Goal: Task Accomplishment & Management: Manage account settings

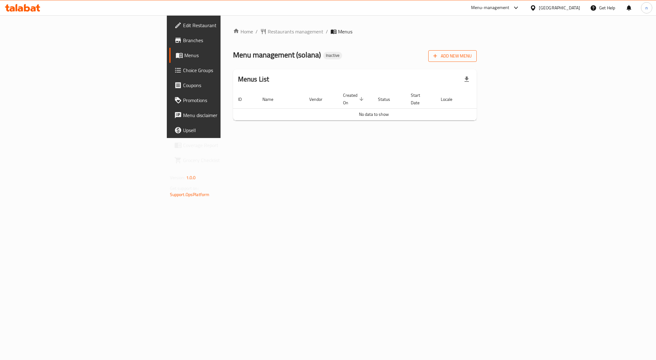
click at [472, 57] on span "Add New Menu" at bounding box center [453, 56] width 38 height 8
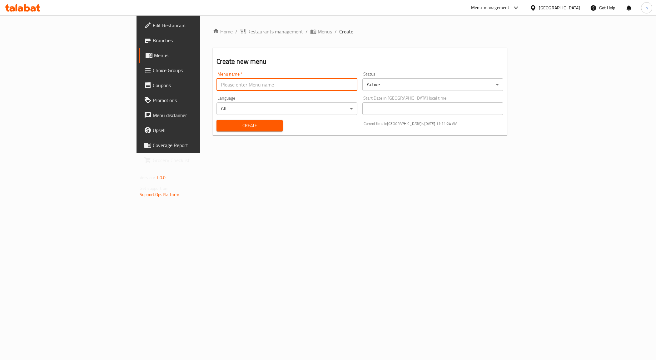
click at [268, 87] on input "text" at bounding box center [287, 84] width 141 height 13
click at [217, 85] on input "NOUR.8040" at bounding box center [287, 84] width 141 height 13
type input "NOUR.8040 1st menu"
click at [222, 123] on span "Create" at bounding box center [250, 126] width 56 height 8
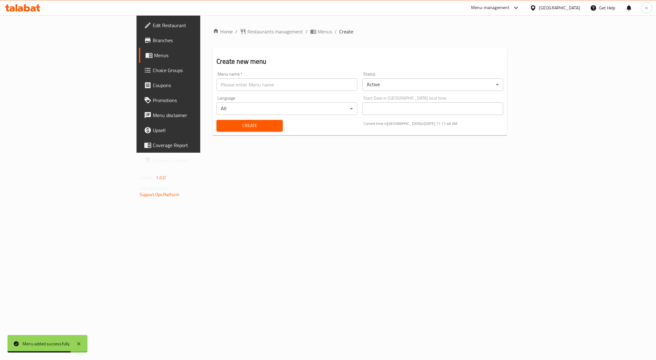
click at [217, 84] on input "text" at bounding box center [287, 84] width 141 height 13
type input "NOUR.8040"
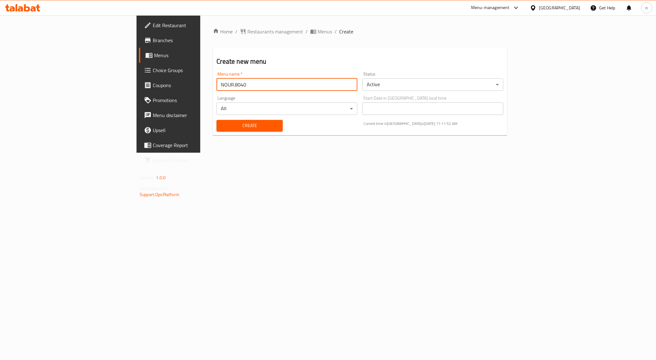
click at [154, 55] on span "Menus" at bounding box center [197, 56] width 87 height 8
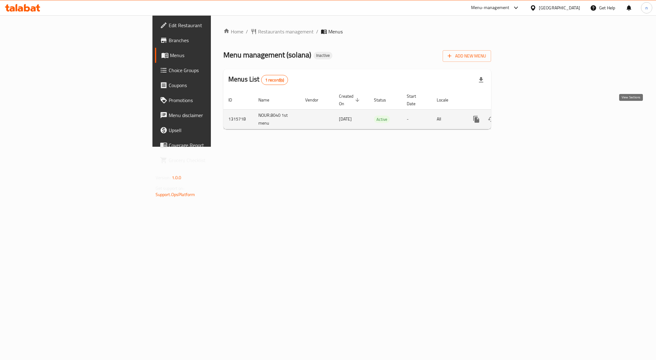
click at [525, 116] on icon "enhanced table" at bounding box center [522, 120] width 8 height 8
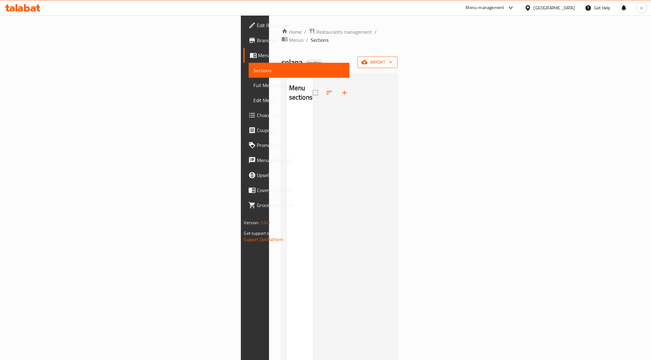
click at [392, 58] on span "import" at bounding box center [377, 62] width 30 height 8
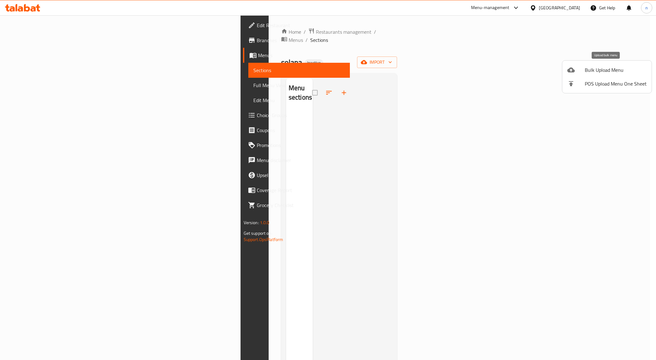
click at [620, 69] on span "Bulk Upload Menu" at bounding box center [616, 70] width 62 height 8
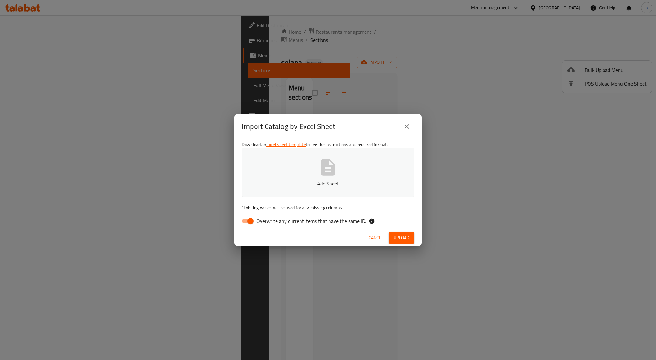
click at [250, 218] on input "Overwrite any current items that have the same ID." at bounding box center [251, 221] width 36 height 12
checkbox input "false"
click at [406, 241] on span "Upload" at bounding box center [402, 238] width 16 height 8
click at [75, 346] on icon at bounding box center [75, 344] width 8 height 8
click at [246, 53] on div "Import Catalog by Excel Sheet Download an Excel sheet template to see the instr…" at bounding box center [328, 180] width 656 height 360
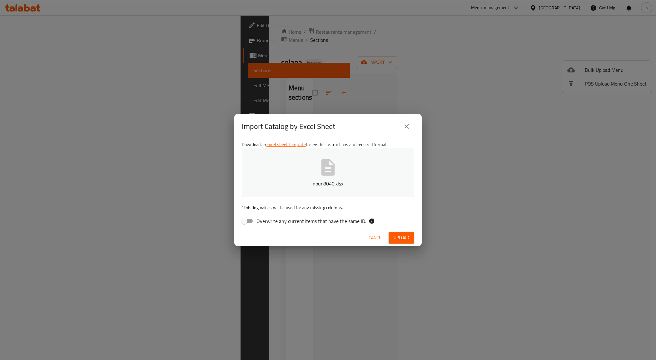
click at [406, 239] on span "Upload" at bounding box center [402, 238] width 16 height 8
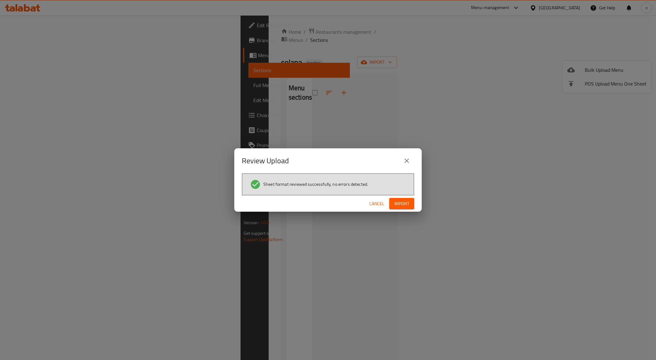
click at [392, 206] on button "Import" at bounding box center [402, 204] width 25 height 12
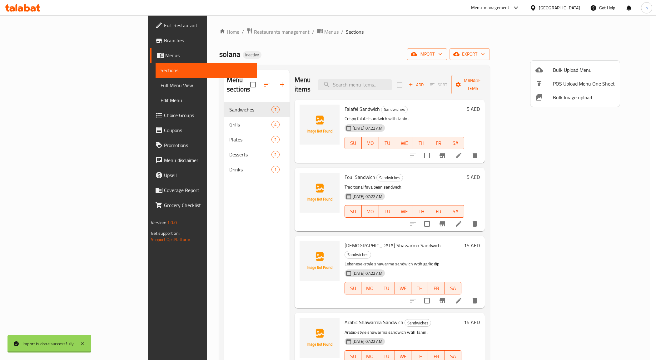
click at [429, 45] on div at bounding box center [328, 180] width 656 height 360
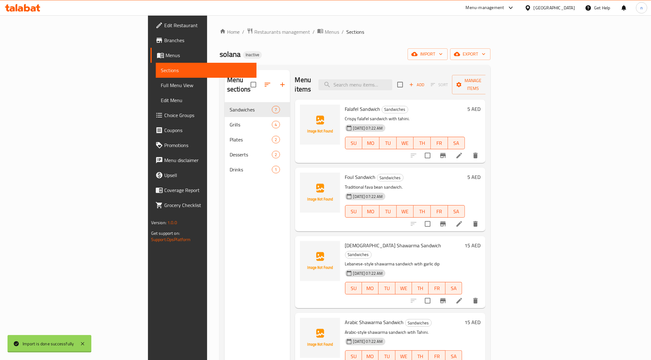
click at [161, 87] on span "Full Menu View" at bounding box center [206, 86] width 91 height 8
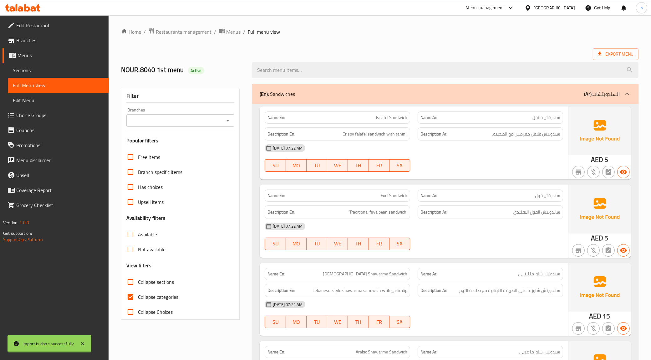
click at [143, 296] on span "Collapse categories" at bounding box center [158, 298] width 40 height 8
click at [138, 296] on input "Collapse categories" at bounding box center [130, 297] width 15 height 15
checkbox input "false"
click at [289, 30] on ol "Home / Restaurants management / Menus / Full menu view" at bounding box center [379, 32] width 517 height 8
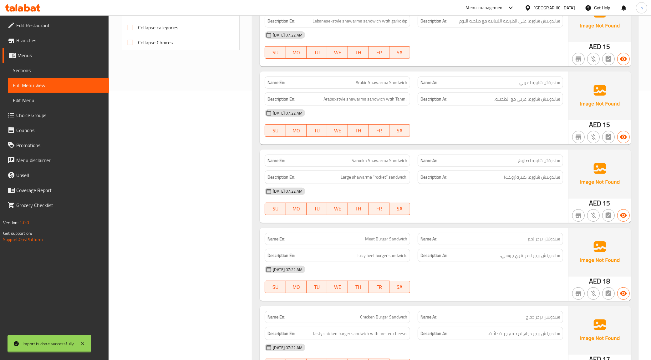
scroll to position [274, 0]
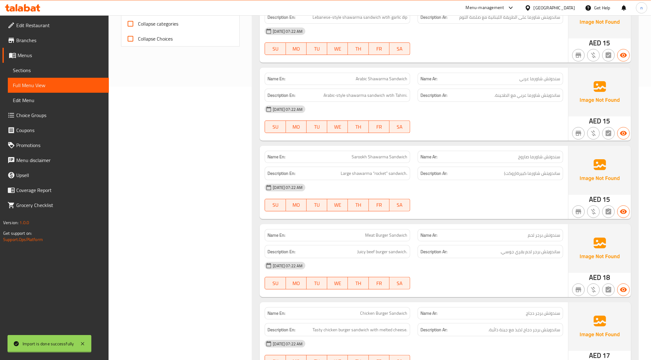
click at [586, 166] on img at bounding box center [599, 170] width 63 height 49
click at [624, 215] on icon "button" at bounding box center [623, 212] width 8 height 8
click at [51, 105] on link "Edit Menu" at bounding box center [58, 100] width 101 height 15
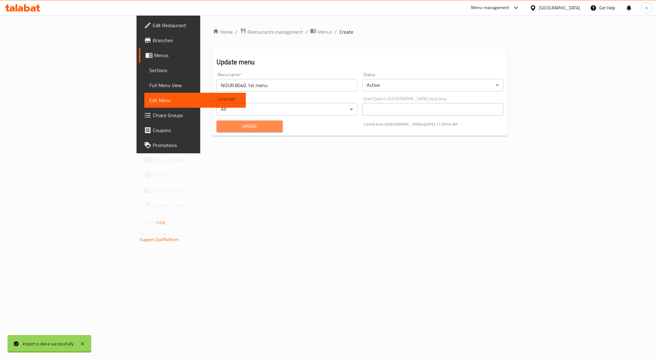
drag, startPoint x: 172, startPoint y: 126, endPoint x: 175, endPoint y: 127, distance: 3.3
click at [222, 127] on span "Update" at bounding box center [250, 127] width 56 height 8
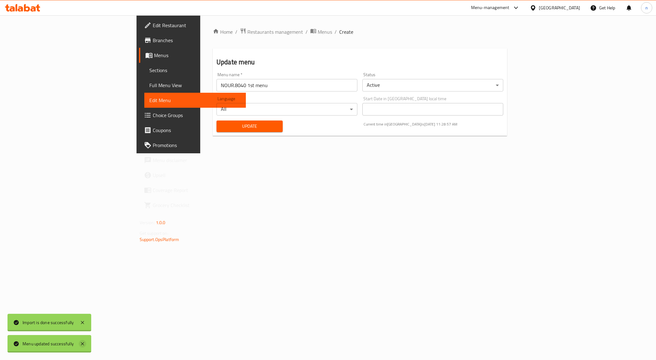
click at [83, 343] on icon at bounding box center [83, 344] width 8 height 8
click at [86, 341] on icon at bounding box center [83, 344] width 8 height 8
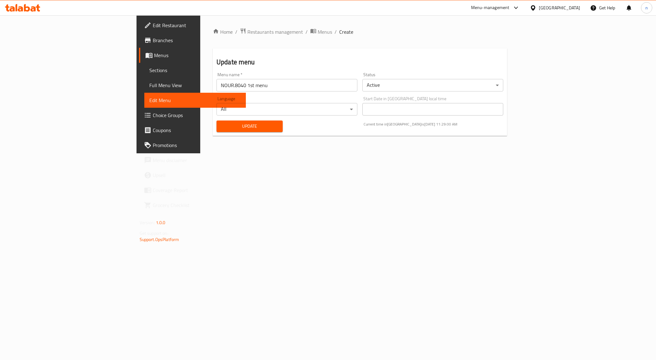
click at [149, 84] on span "Full Menu View" at bounding box center [195, 86] width 92 height 8
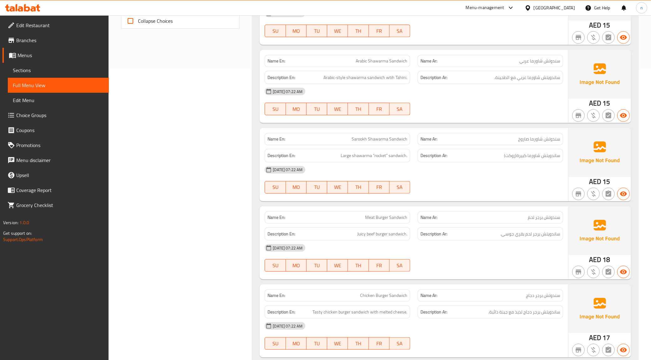
scroll to position [195, 0]
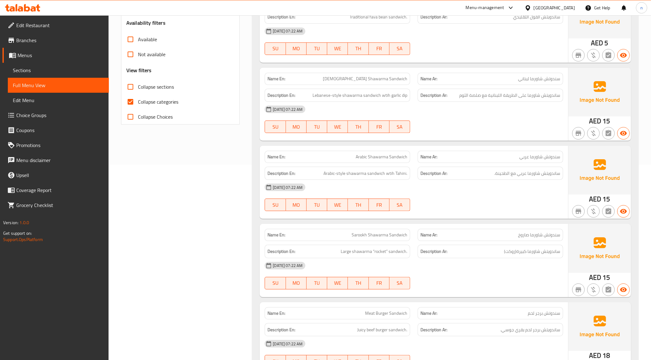
click at [133, 105] on input "Collapse categories" at bounding box center [130, 101] width 15 height 15
checkbox input "false"
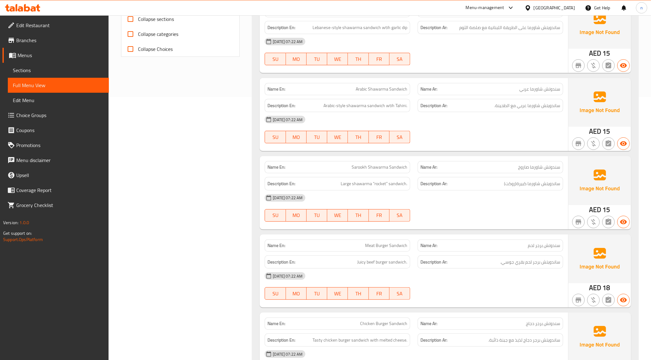
scroll to position [274, 0]
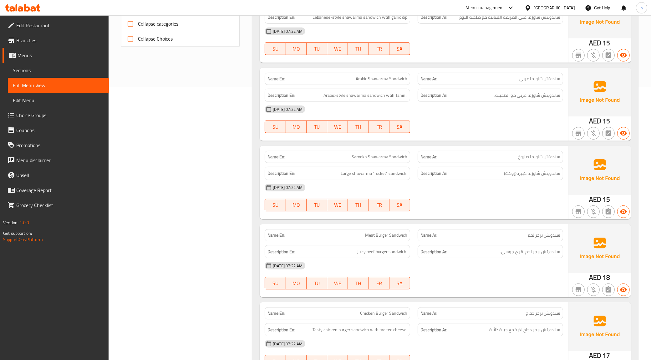
click at [615, 175] on img at bounding box center [599, 170] width 63 height 49
click at [379, 157] on span "Sarookh Shawarma Sandwich" at bounding box center [379, 157] width 56 height 7
copy span "Sarookh Shawarma Sandwich"
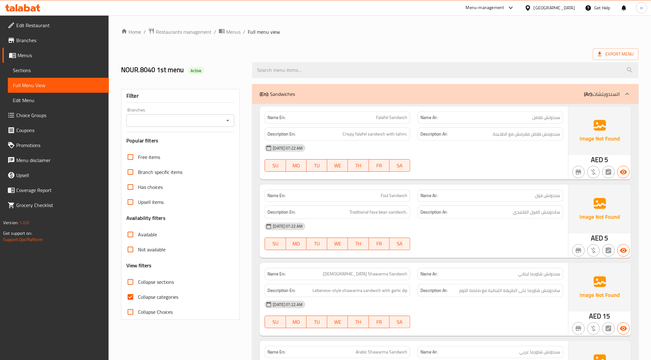
click at [46, 69] on span "Sections" at bounding box center [58, 71] width 91 height 8
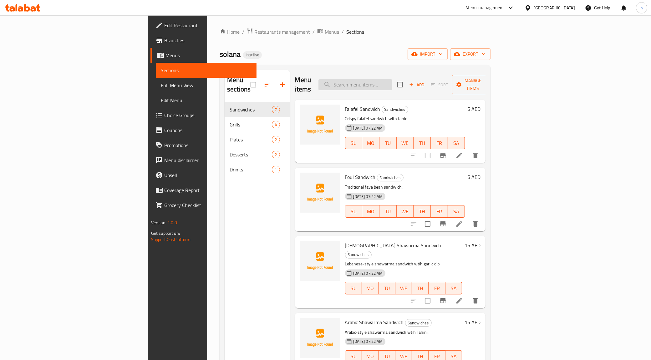
click at [392, 82] on input "search" at bounding box center [355, 84] width 74 height 11
paste input "Sarookh Shawarma Sandwich"
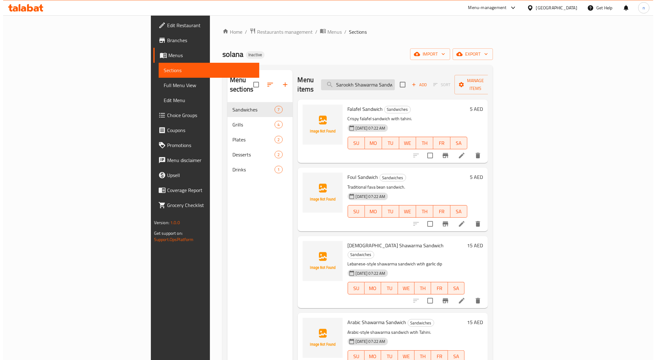
scroll to position [0, 6]
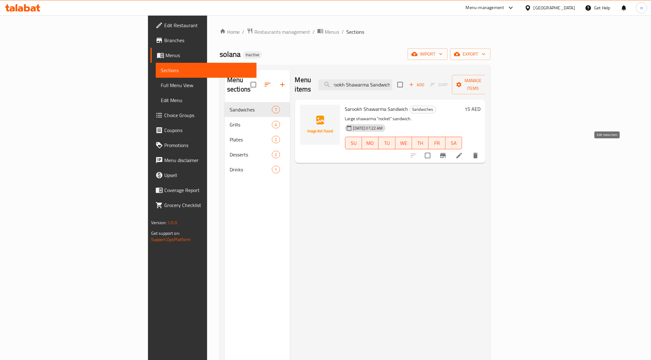
type input "Sarookh Shawarma Sandwich"
click at [463, 152] on icon at bounding box center [459, 156] width 8 height 8
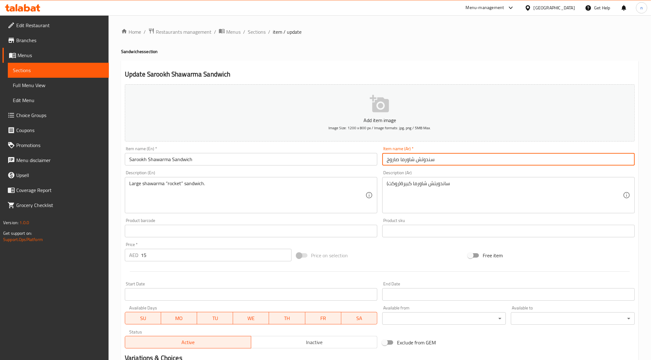
drag, startPoint x: 398, startPoint y: 161, endPoint x: 382, endPoint y: 160, distance: 16.0
click at [382, 160] on input "سندوتش شاورما صاروخ" at bounding box center [508, 159] width 252 height 13
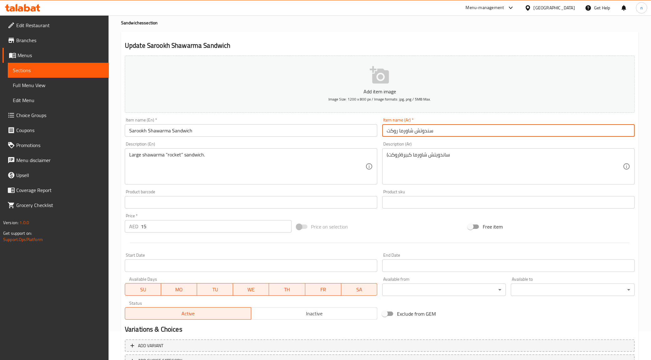
scroll to position [75, 0]
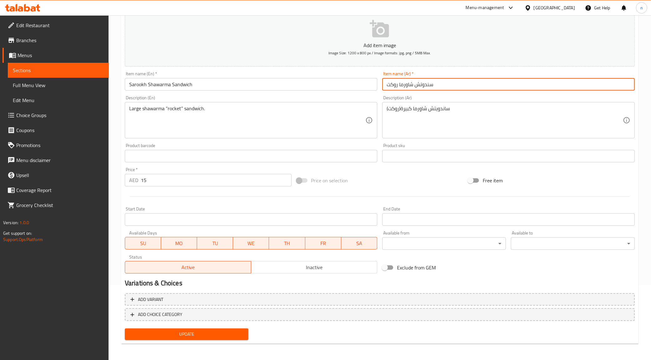
type input "سندوتش شاورما روكت"
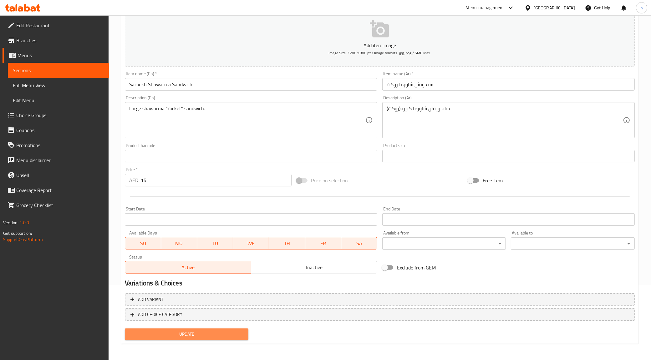
click at [198, 334] on span "Update" at bounding box center [187, 335] width 114 height 8
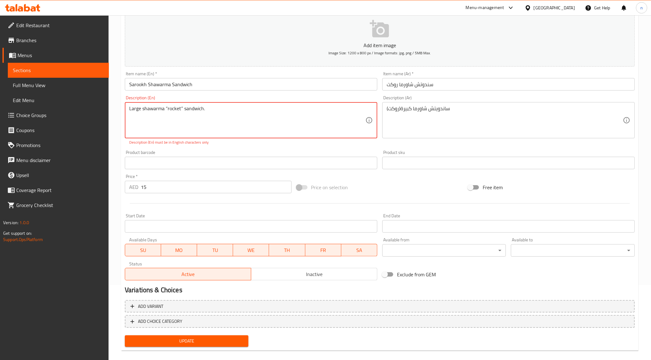
click at [218, 111] on textarea "Large shawarma “rocket” sandwich." at bounding box center [247, 121] width 236 height 30
click at [202, 343] on span "Update" at bounding box center [187, 342] width 114 height 8
click at [165, 108] on textarea "Large shawarma “rocket” sandwich." at bounding box center [247, 121] width 236 height 30
click at [166, 107] on textarea "Large shawarma“rocket” sandwich." at bounding box center [247, 121] width 236 height 30
click at [180, 106] on textarea "Large shawarmarocket” sandwich." at bounding box center [247, 121] width 236 height 30
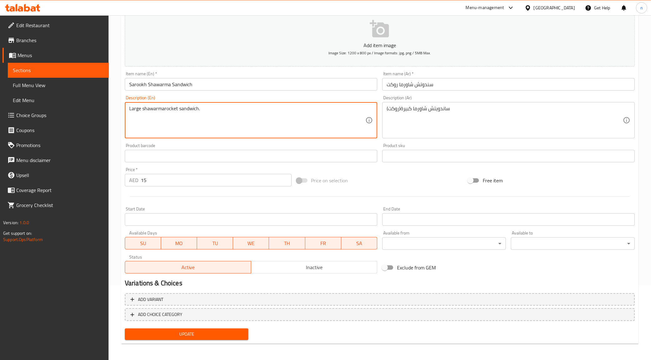
click at [163, 111] on textarea "Large shawarmarocket sandwich." at bounding box center [247, 121] width 236 height 30
type textarea "Large shawarma rocket sandwich."
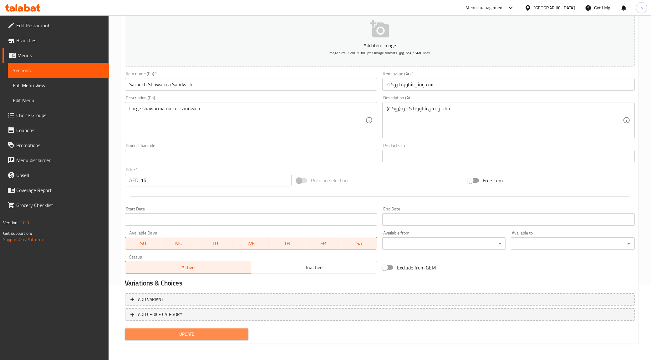
click at [182, 331] on span "Update" at bounding box center [187, 335] width 114 height 8
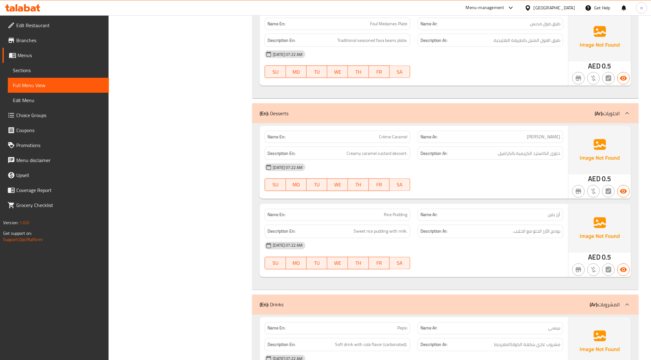
scroll to position [1072, 0]
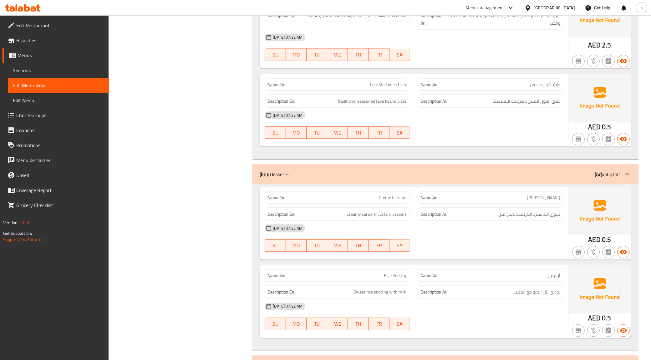
click at [34, 27] on span "Edit Restaurant" at bounding box center [60, 26] width 88 height 8
